Goal: Task Accomplishment & Management: Complete application form

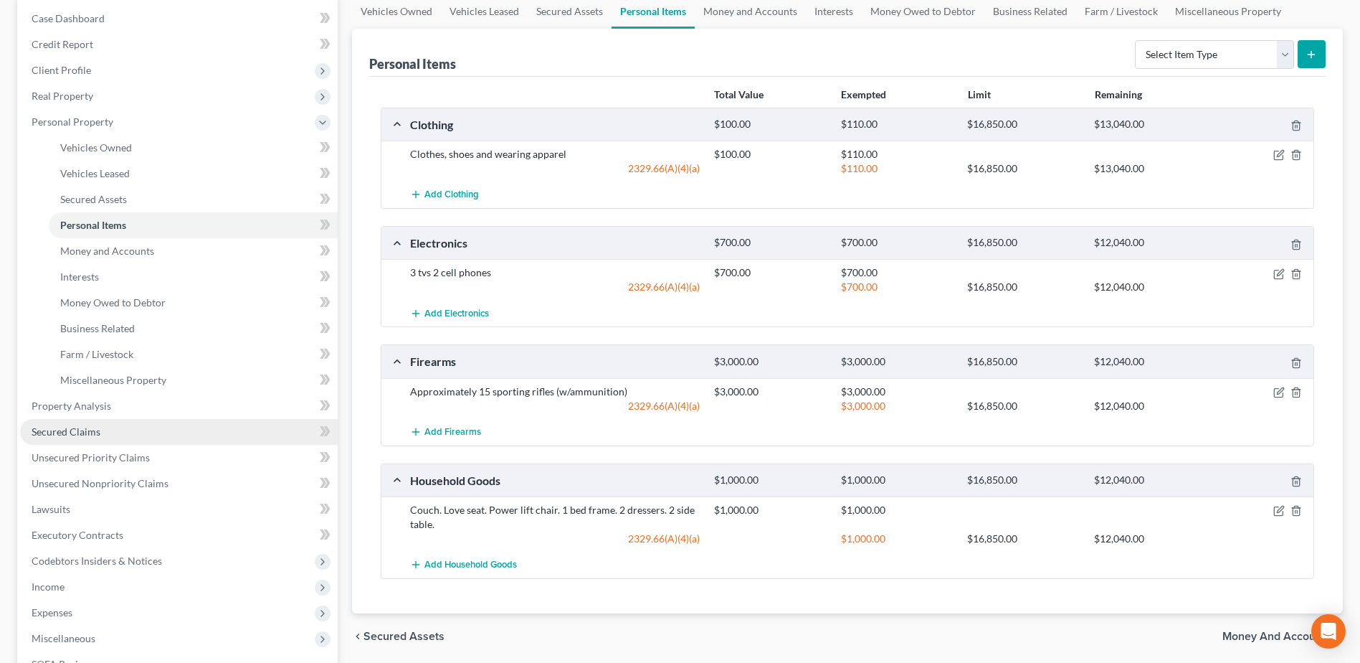
scroll to position [409, 0]
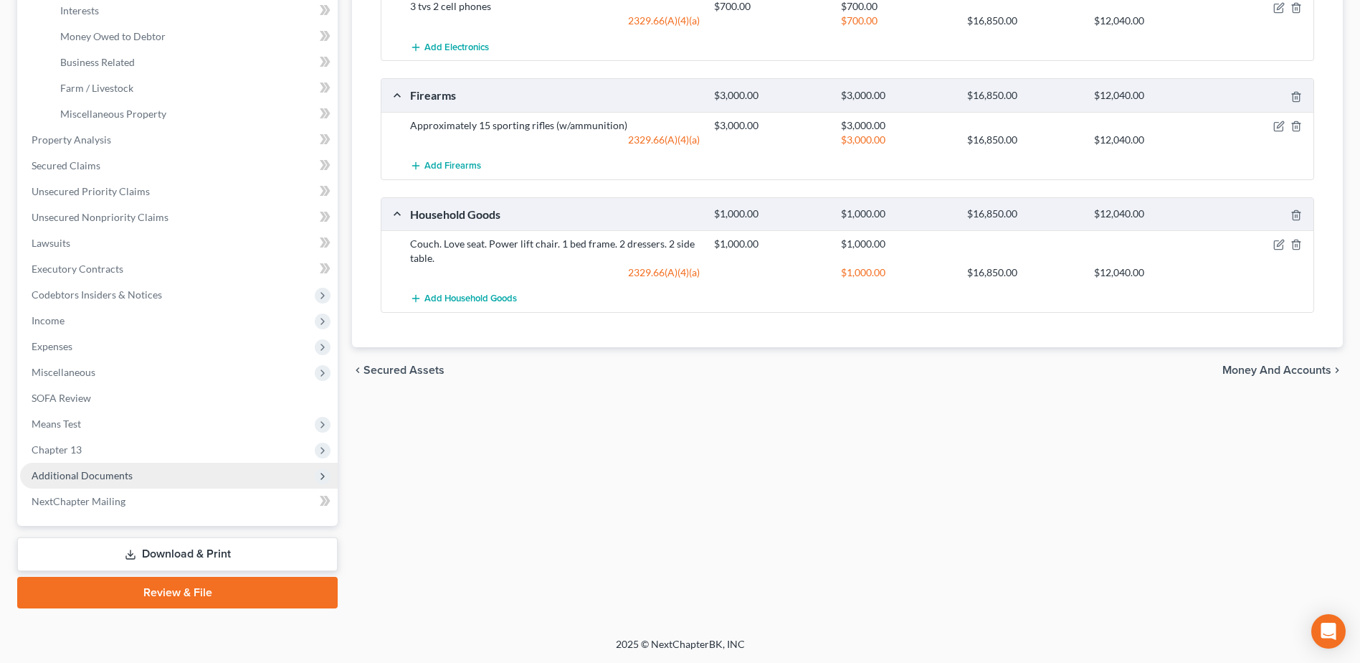
click at [101, 477] on span "Additional Documents" at bounding box center [82, 475] width 101 height 12
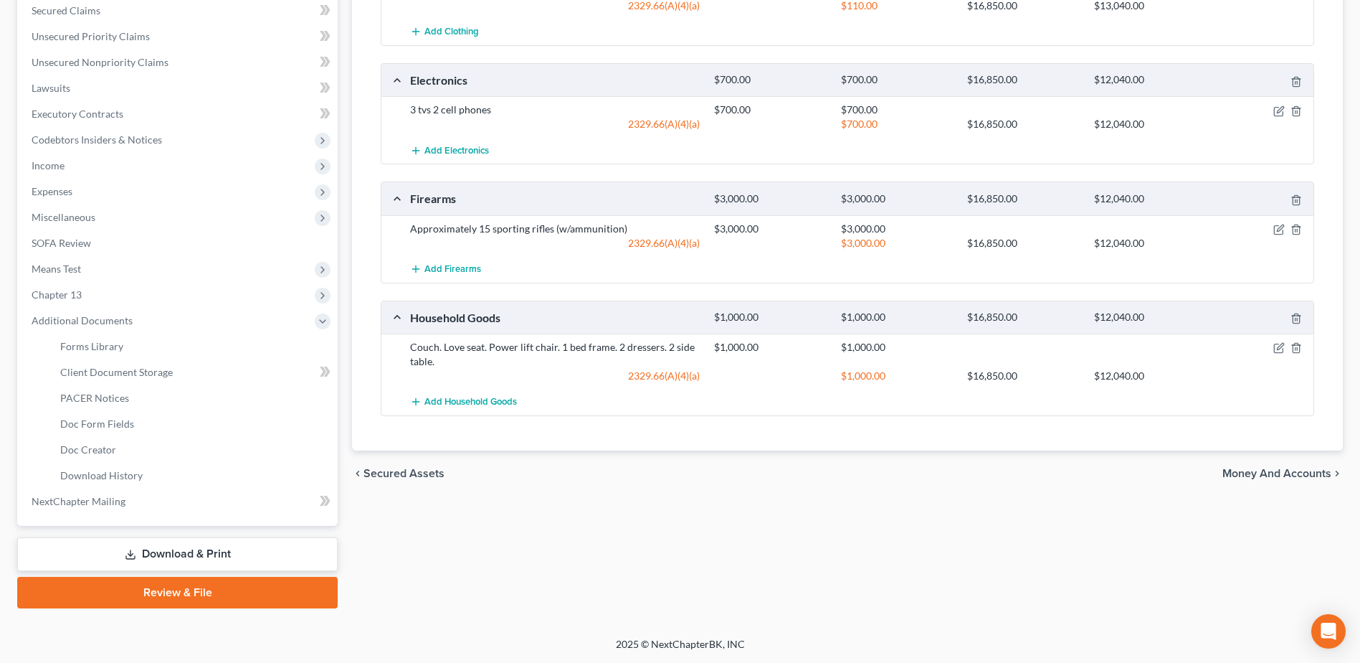
scroll to position [306, 0]
click at [145, 366] on span "Client Document Storage" at bounding box center [116, 372] width 113 height 12
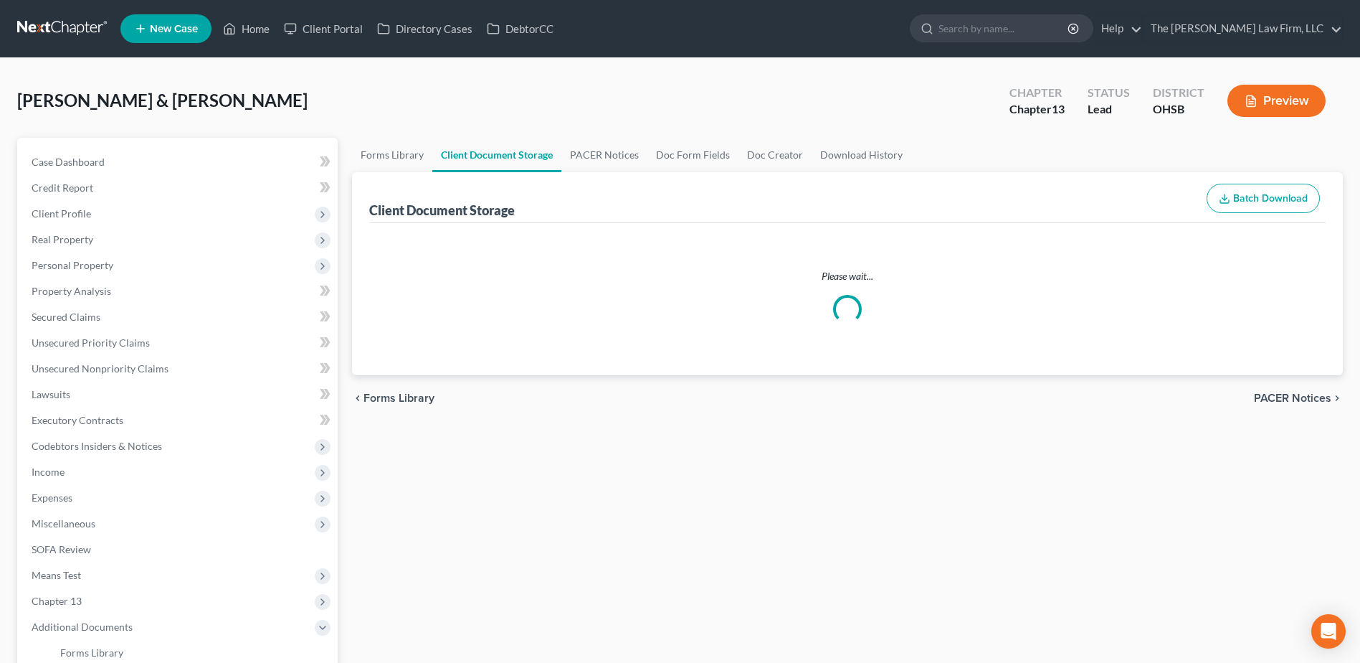
select select "7"
select select "61"
select select "52"
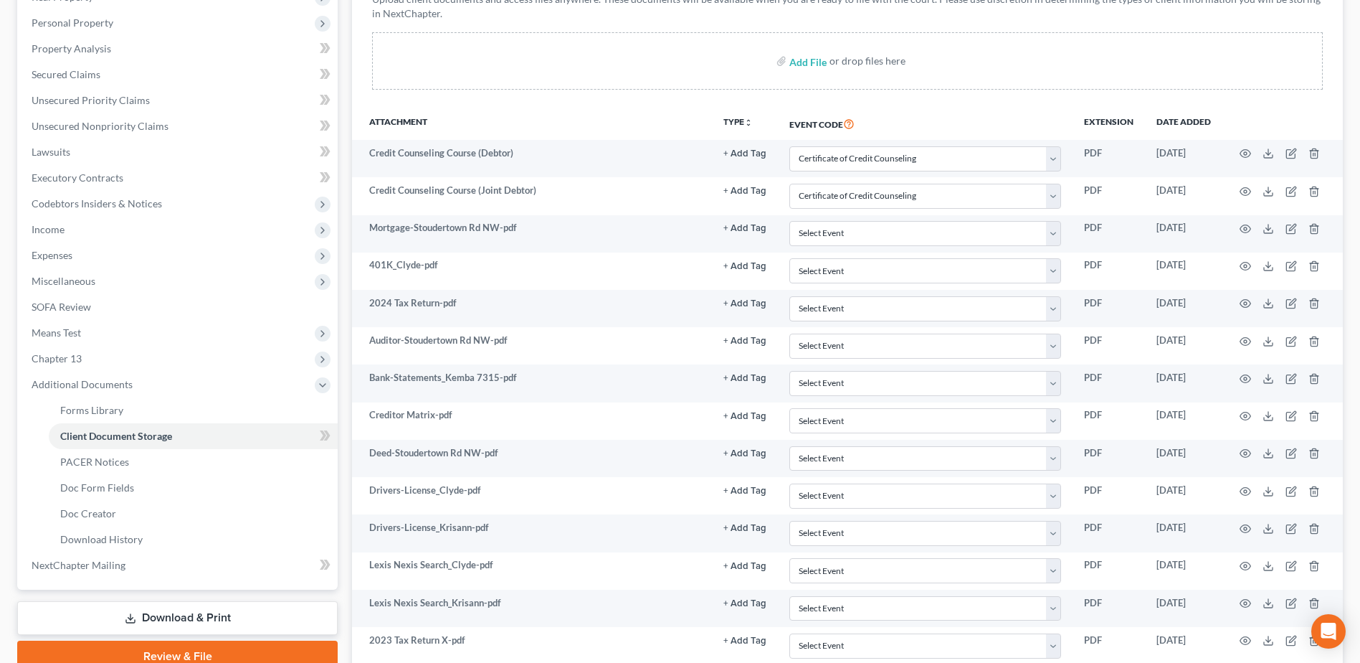
scroll to position [238, 0]
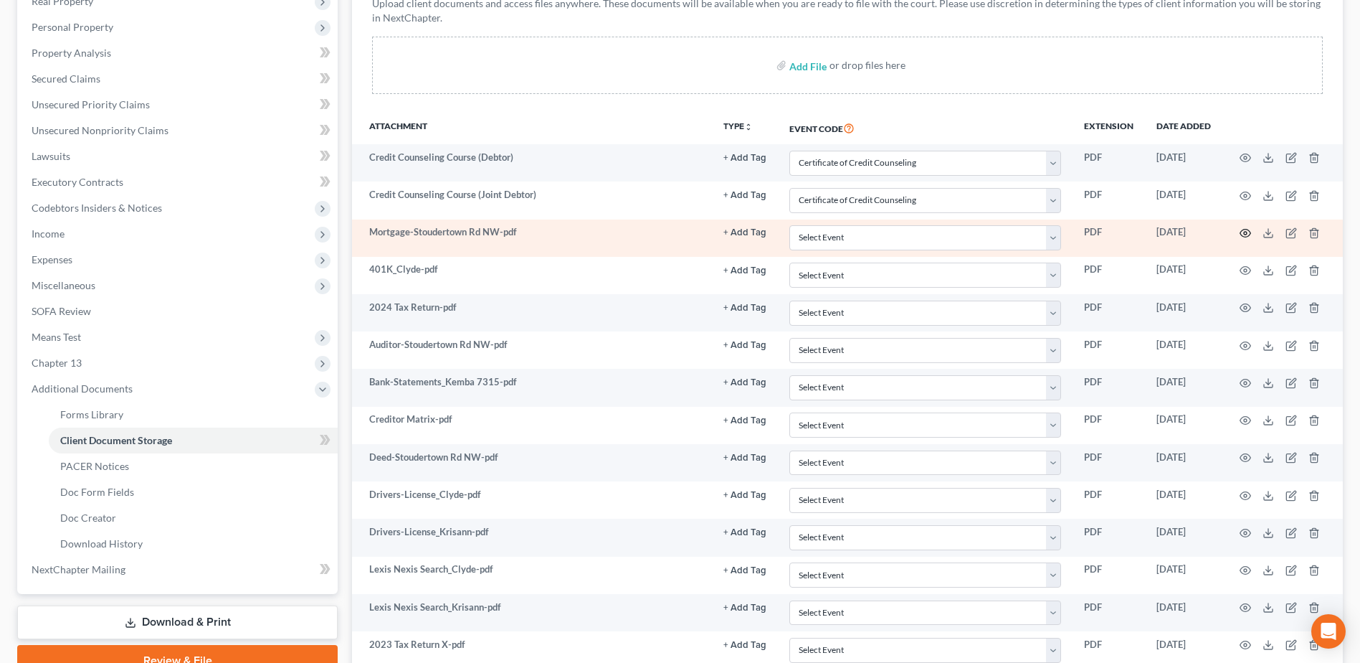
click at [1246, 233] on icon "button" at bounding box center [1245, 232] width 11 height 11
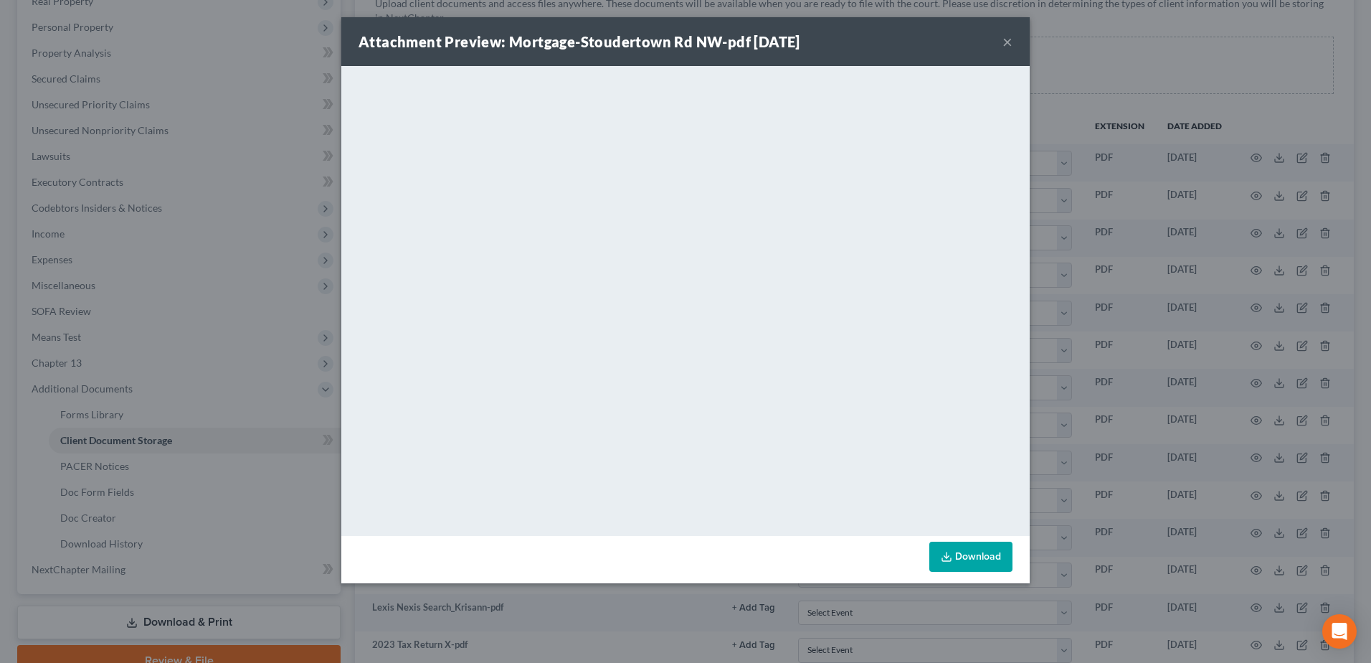
click at [1008, 44] on button "×" at bounding box center [1008, 41] width 10 height 17
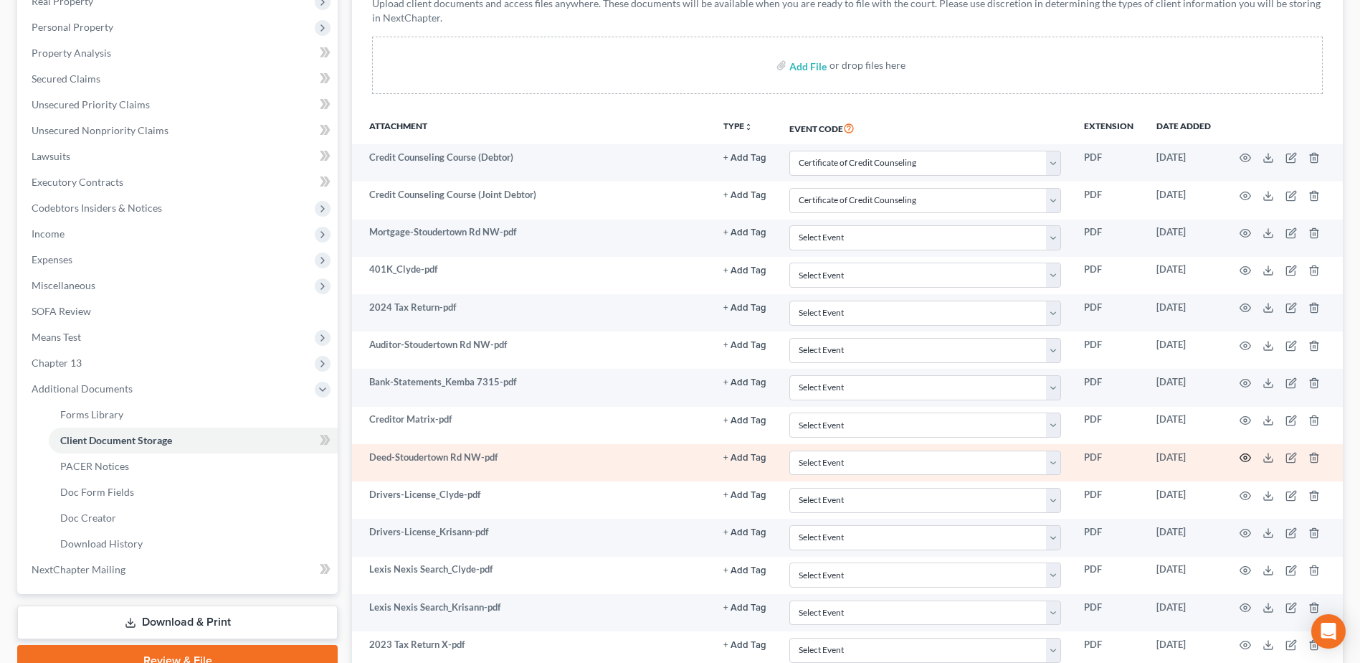
click at [1246, 458] on icon "button" at bounding box center [1245, 457] width 11 height 11
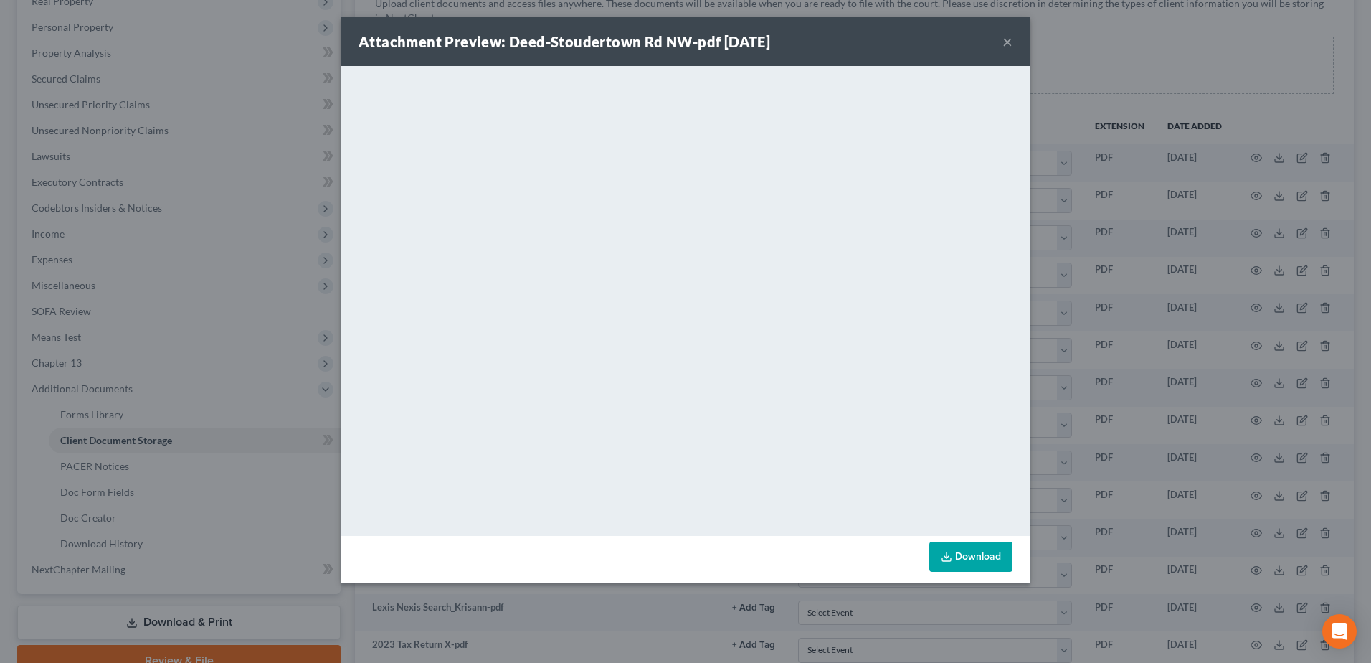
click at [1008, 42] on button "×" at bounding box center [1008, 41] width 10 height 17
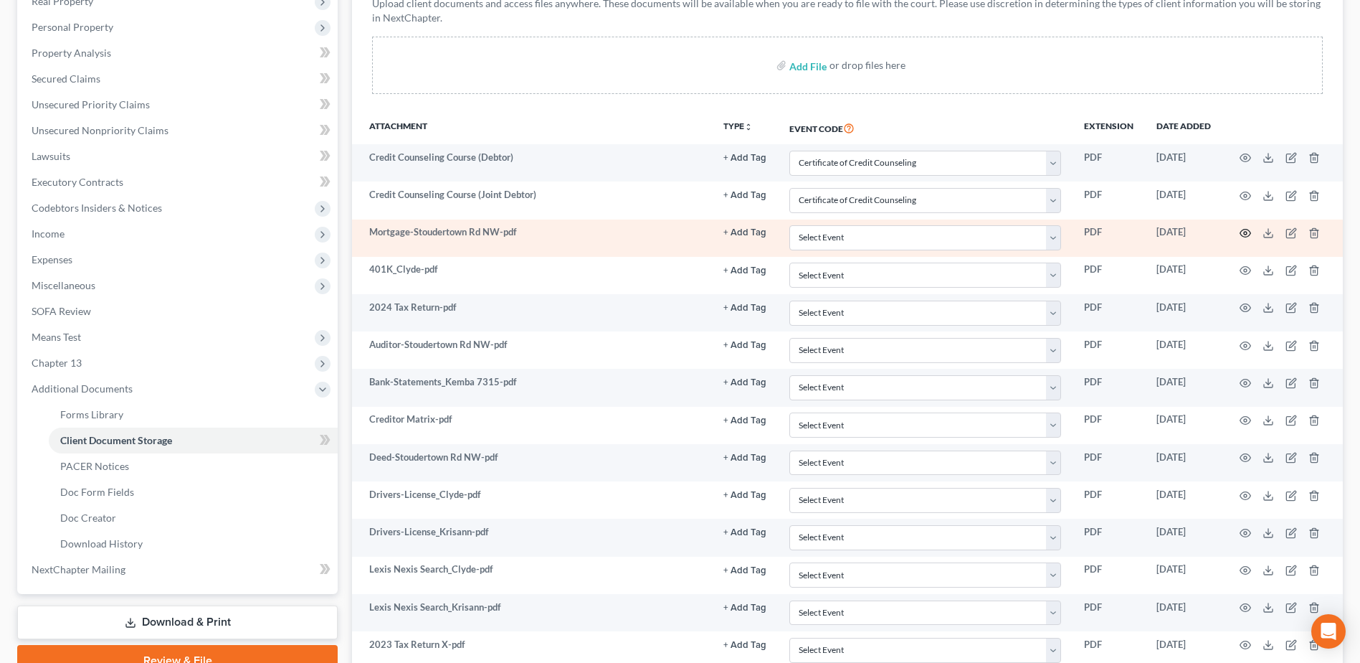
click at [1243, 235] on icon "button" at bounding box center [1245, 232] width 11 height 11
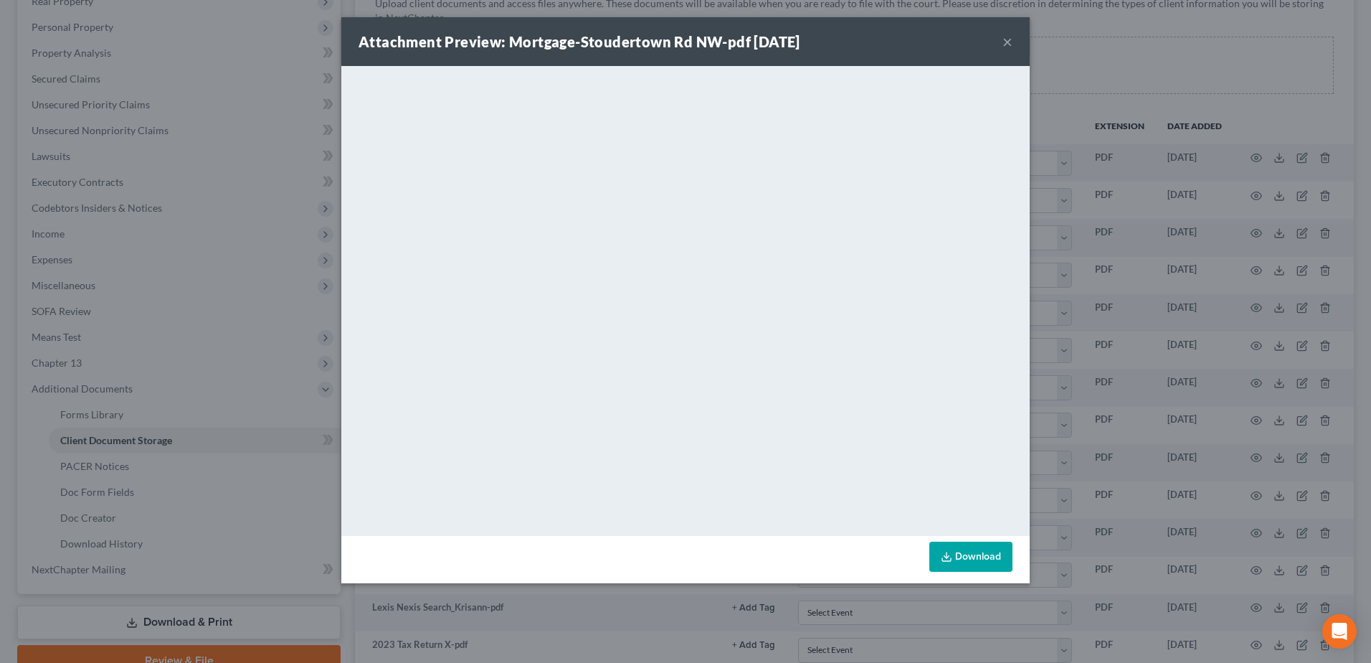
click at [1007, 49] on button "×" at bounding box center [1008, 41] width 10 height 17
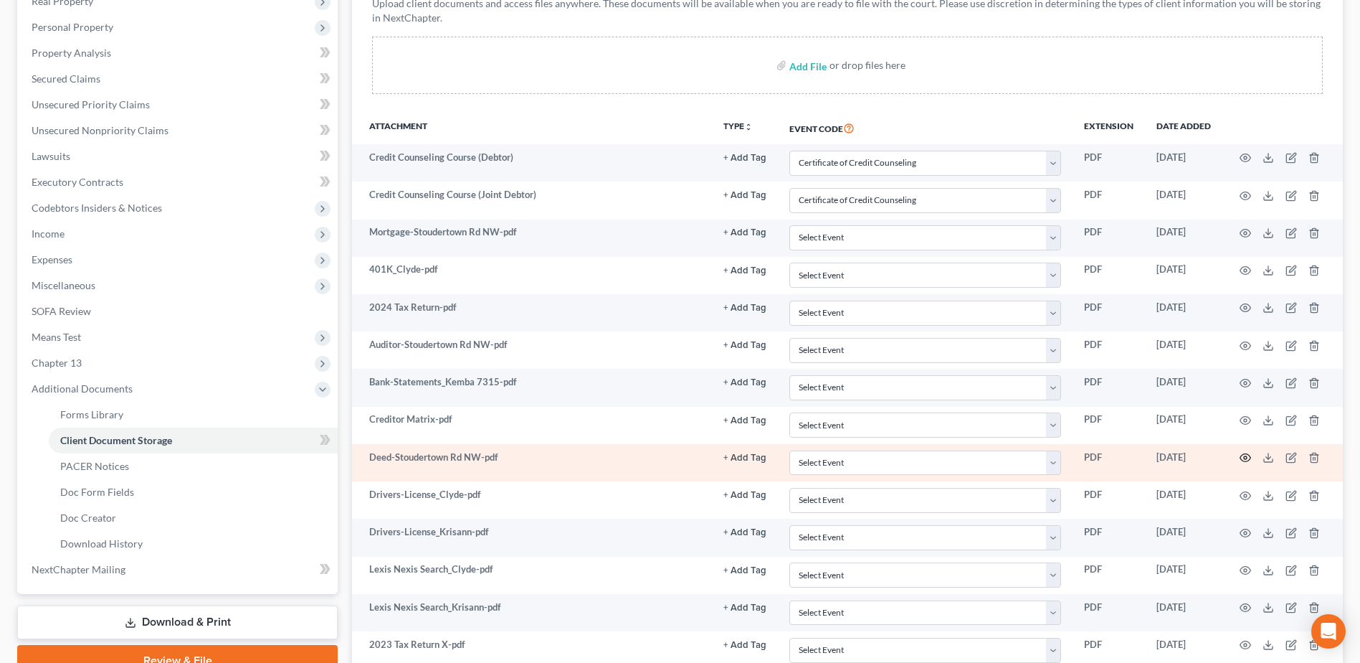
click at [1246, 458] on icon "button" at bounding box center [1245, 457] width 11 height 11
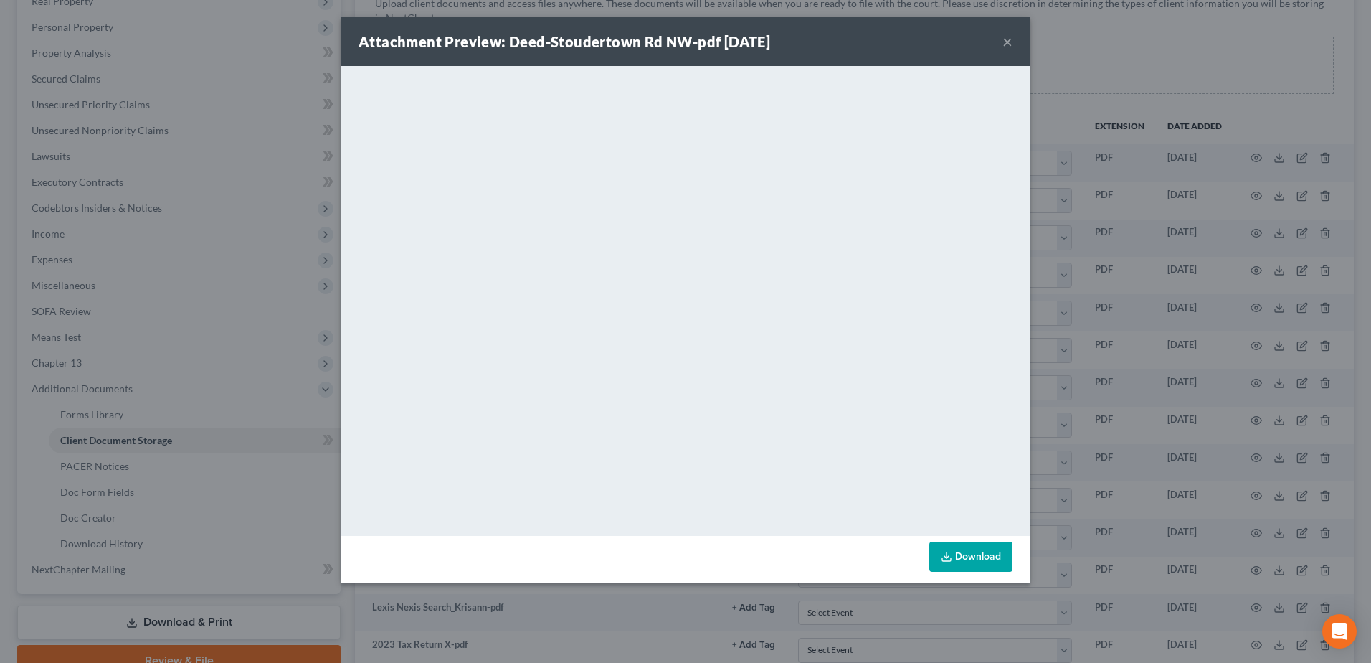
click at [1007, 42] on button "×" at bounding box center [1008, 41] width 10 height 17
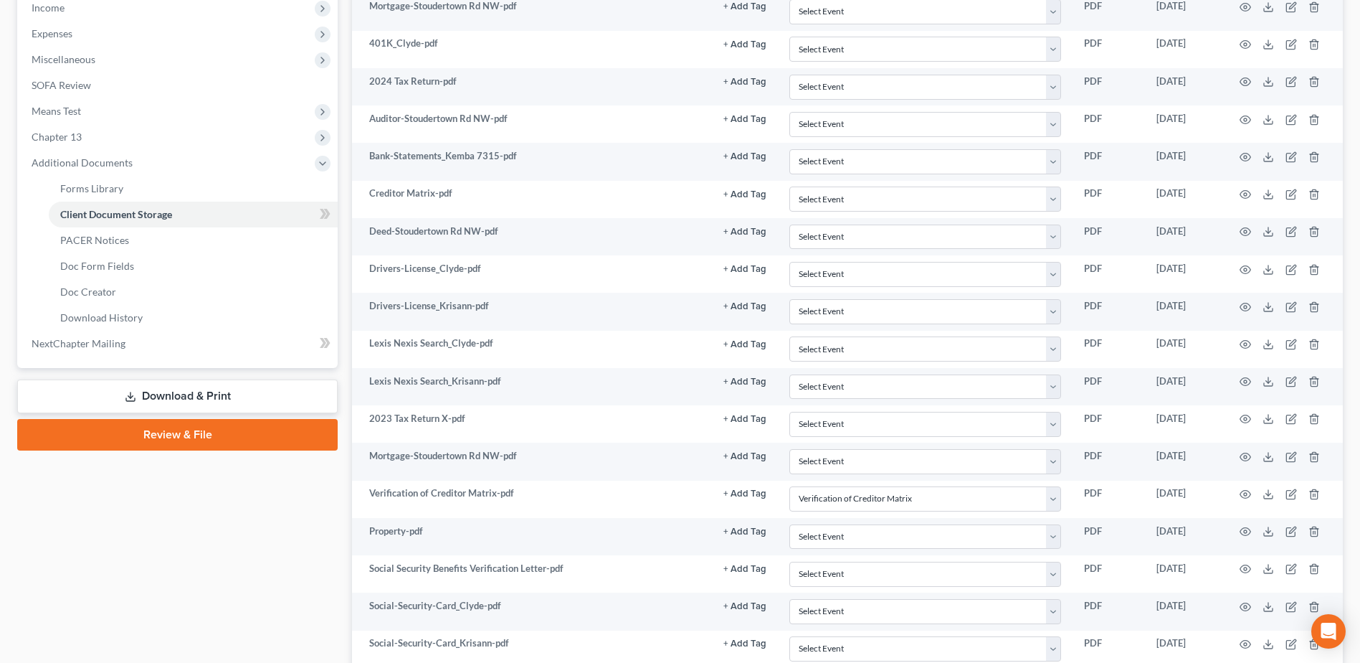
scroll to position [502, 0]
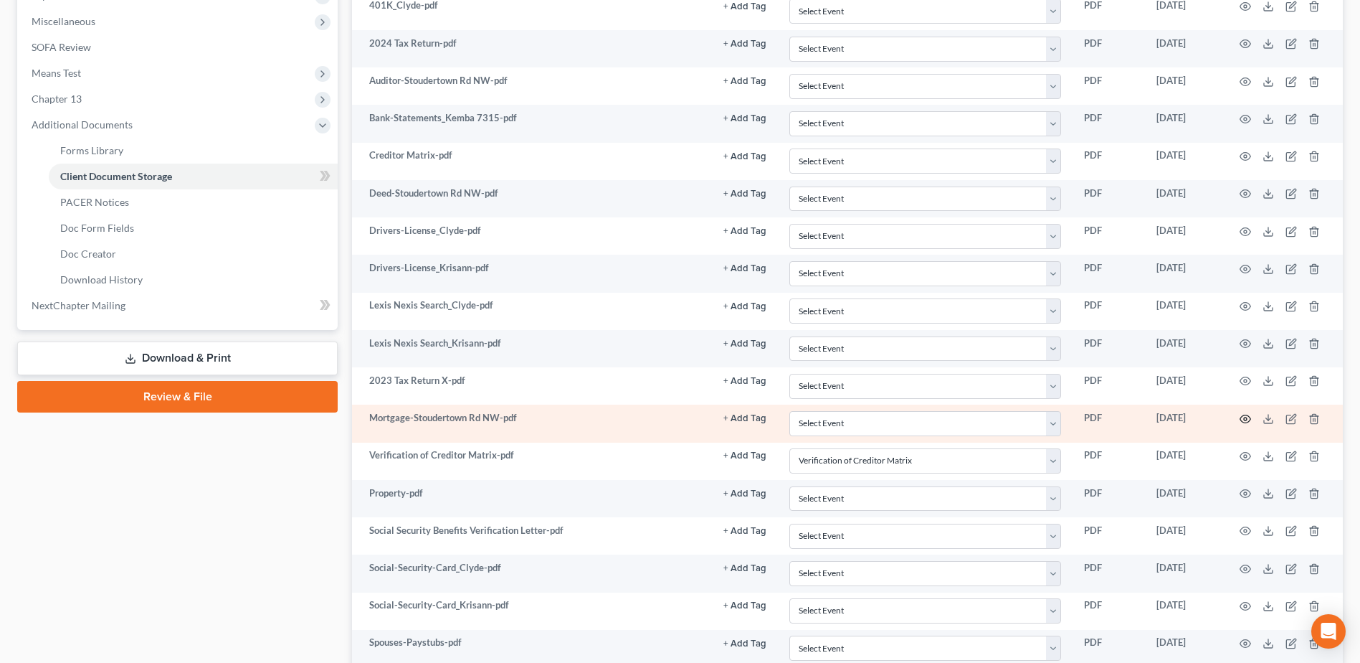
click at [1251, 420] on icon "button" at bounding box center [1246, 418] width 11 height 8
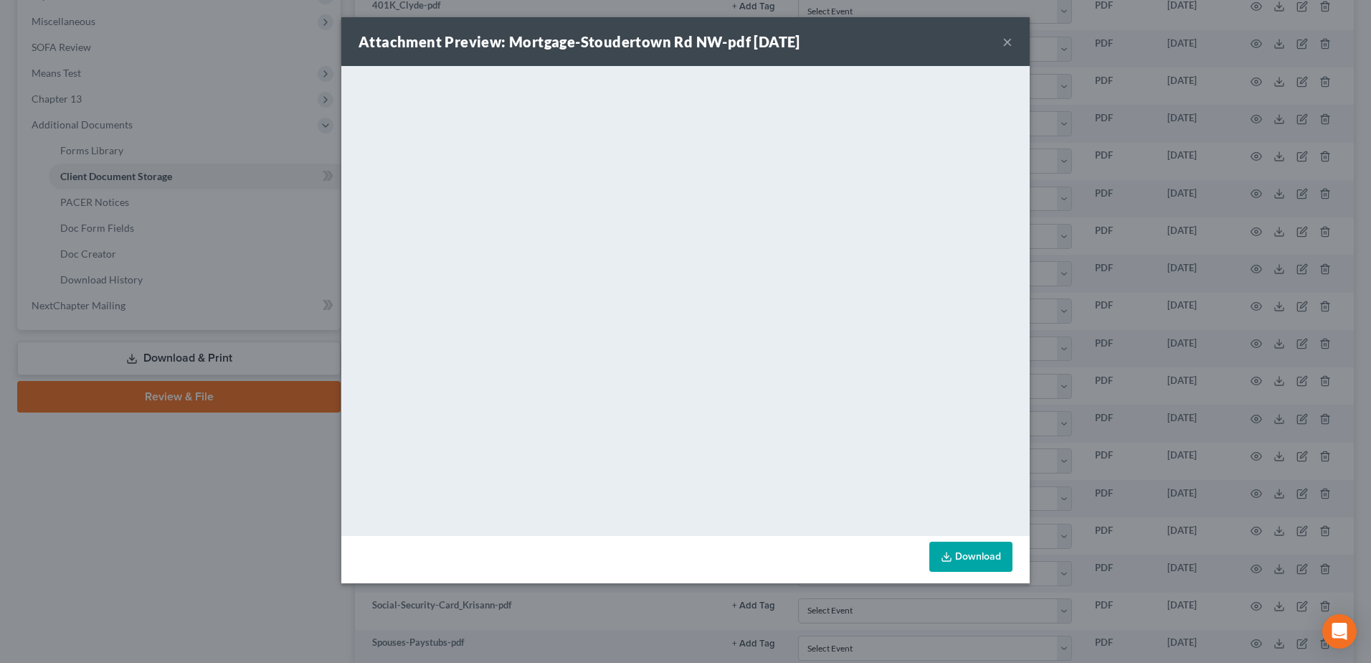
drag, startPoint x: 1000, startPoint y: 47, endPoint x: 1005, endPoint y: 39, distance: 9.4
click at [1005, 42] on div "Attachment Preview: Mortgage-Stoudertown Rd NW-pdf [DATE] ×" at bounding box center [685, 41] width 688 height 49
click at [1005, 39] on button "×" at bounding box center [1008, 41] width 10 height 17
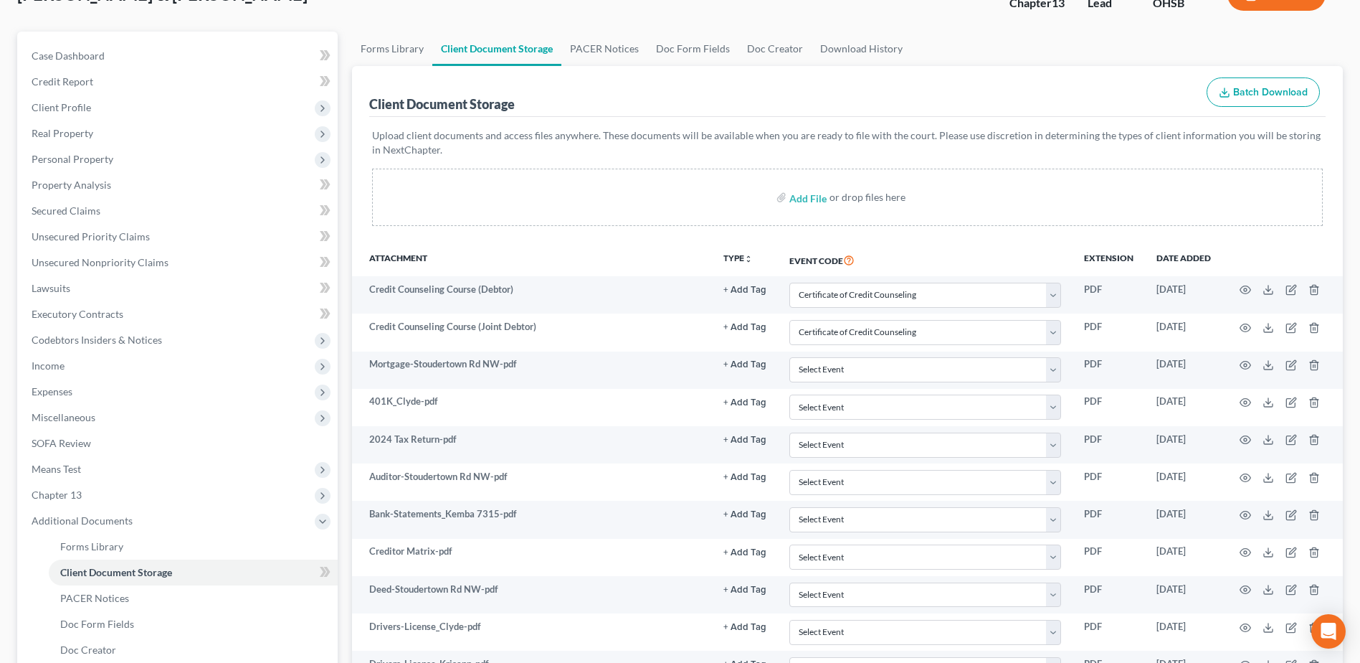
scroll to position [0, 0]
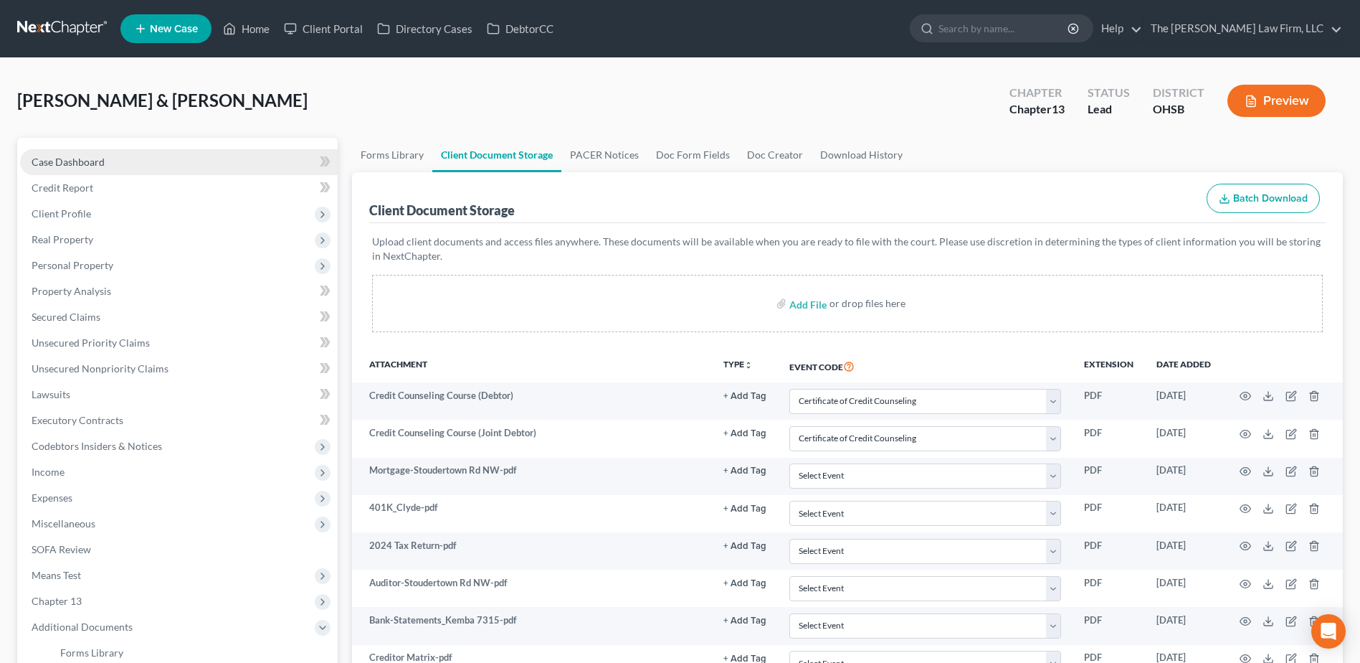
click at [88, 166] on span "Case Dashboard" at bounding box center [68, 162] width 73 height 12
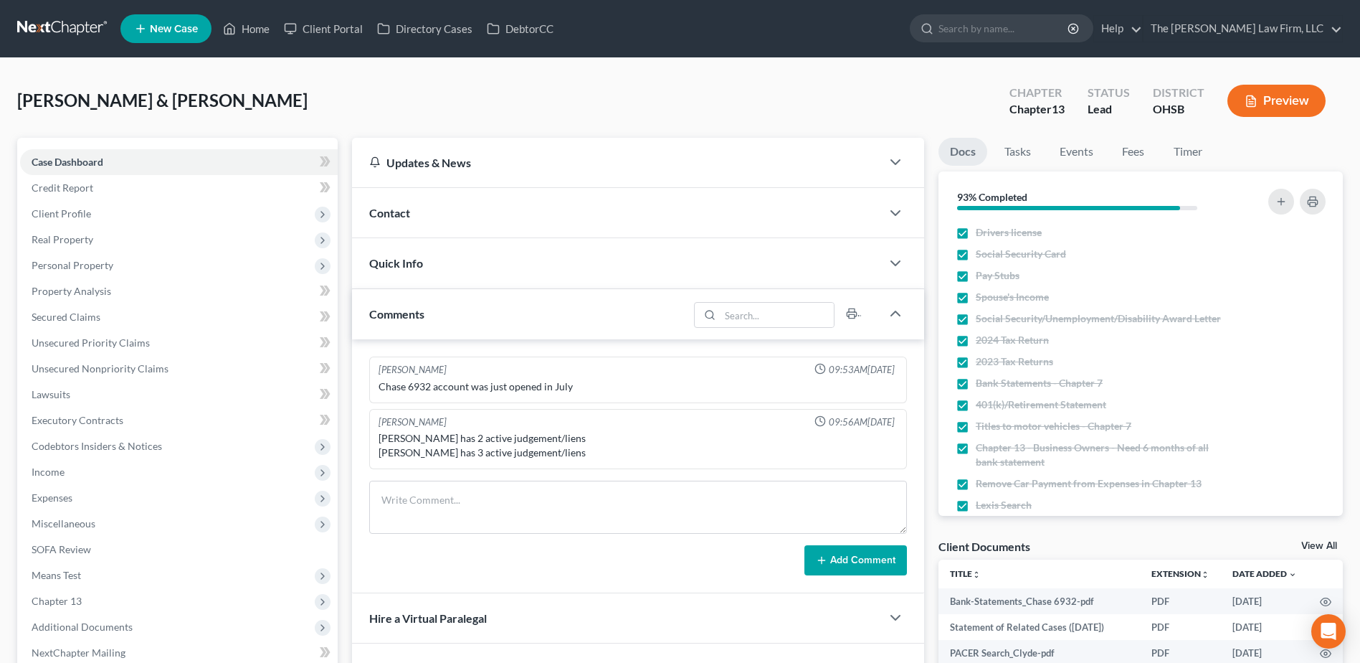
click at [377, 203] on div "Contact" at bounding box center [616, 212] width 529 height 49
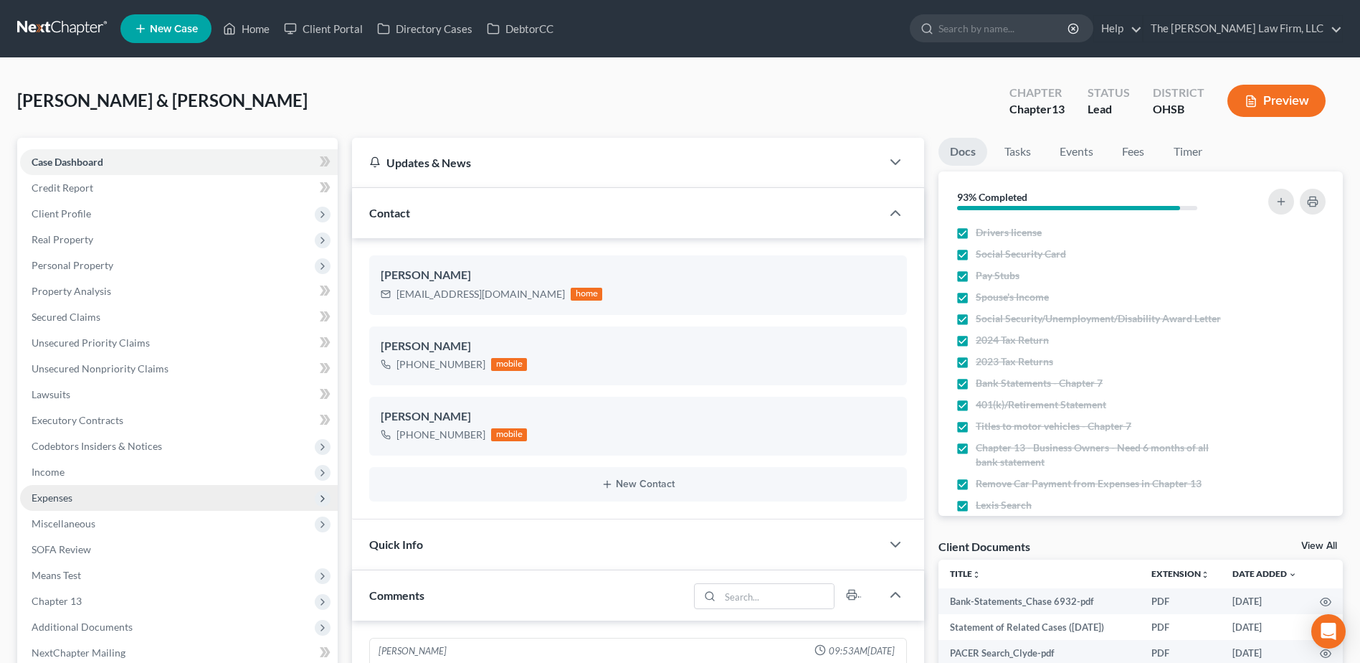
click at [53, 493] on span "Expenses" at bounding box center [52, 497] width 41 height 12
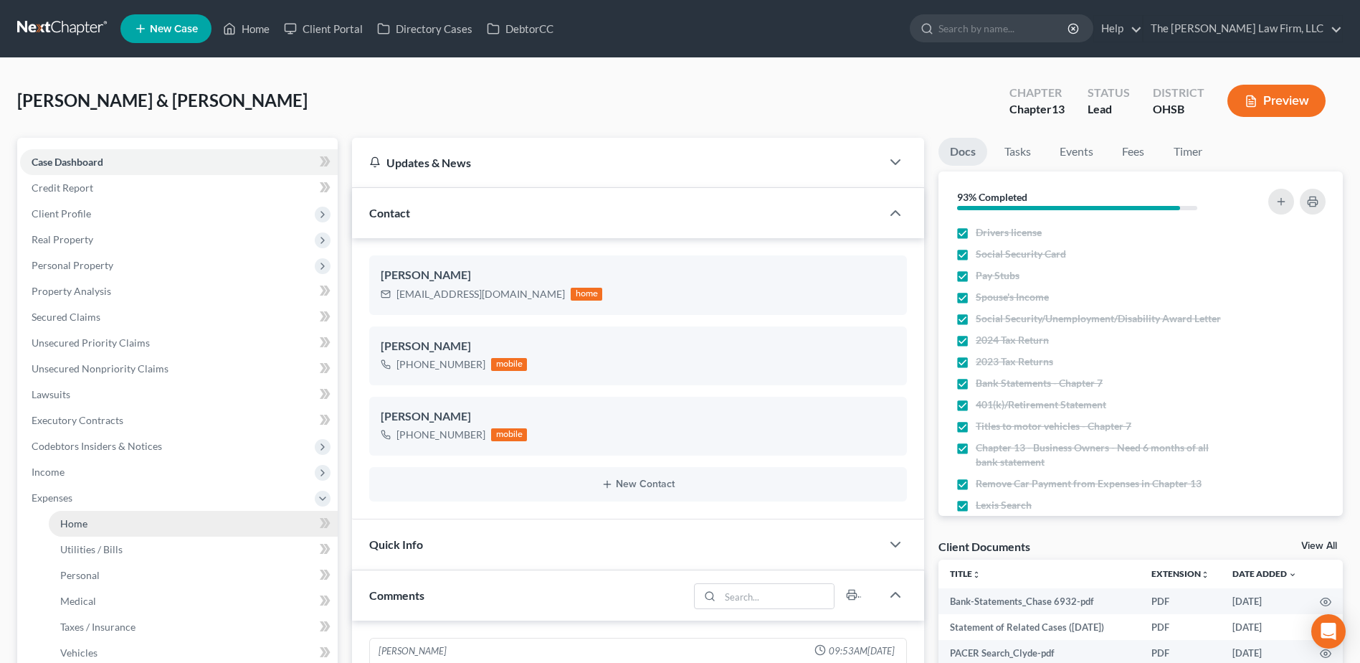
click at [75, 520] on span "Home" at bounding box center [73, 523] width 27 height 12
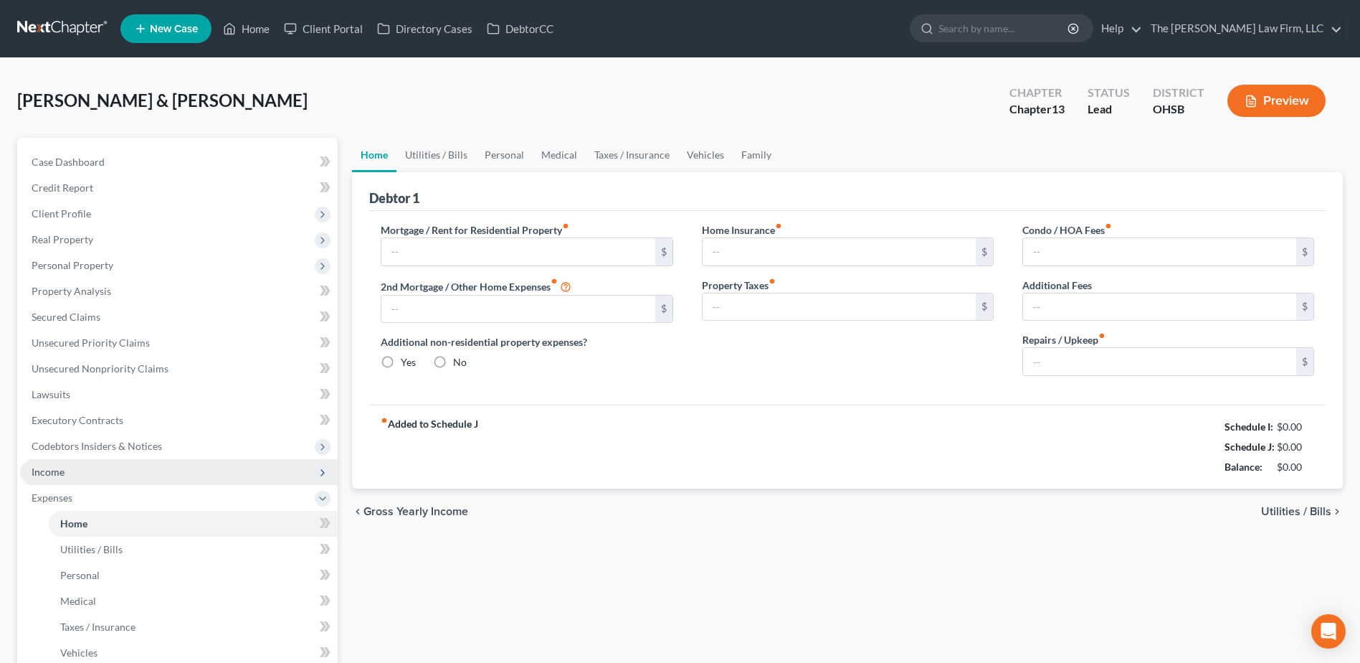
type input "1,150.20"
type input "0.00"
radio input "true"
type input "0.00"
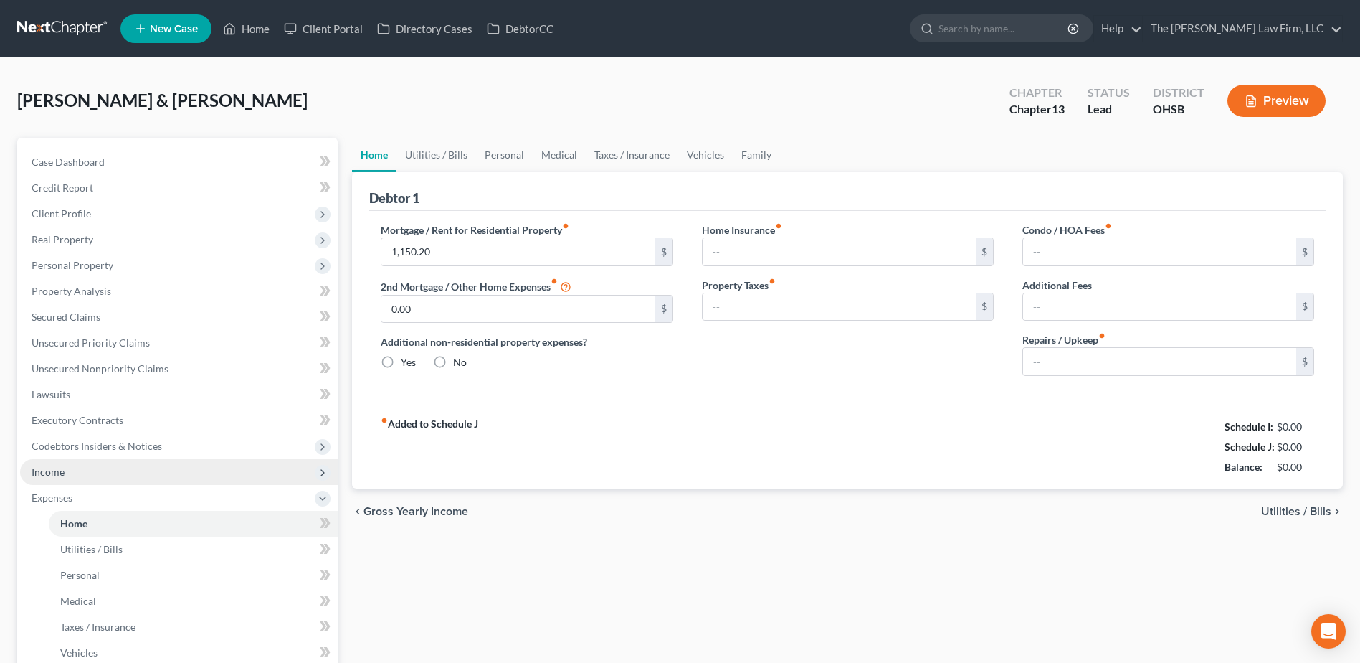
type input "0.00"
type input "250.00"
